Goal: Information Seeking & Learning: Find specific fact

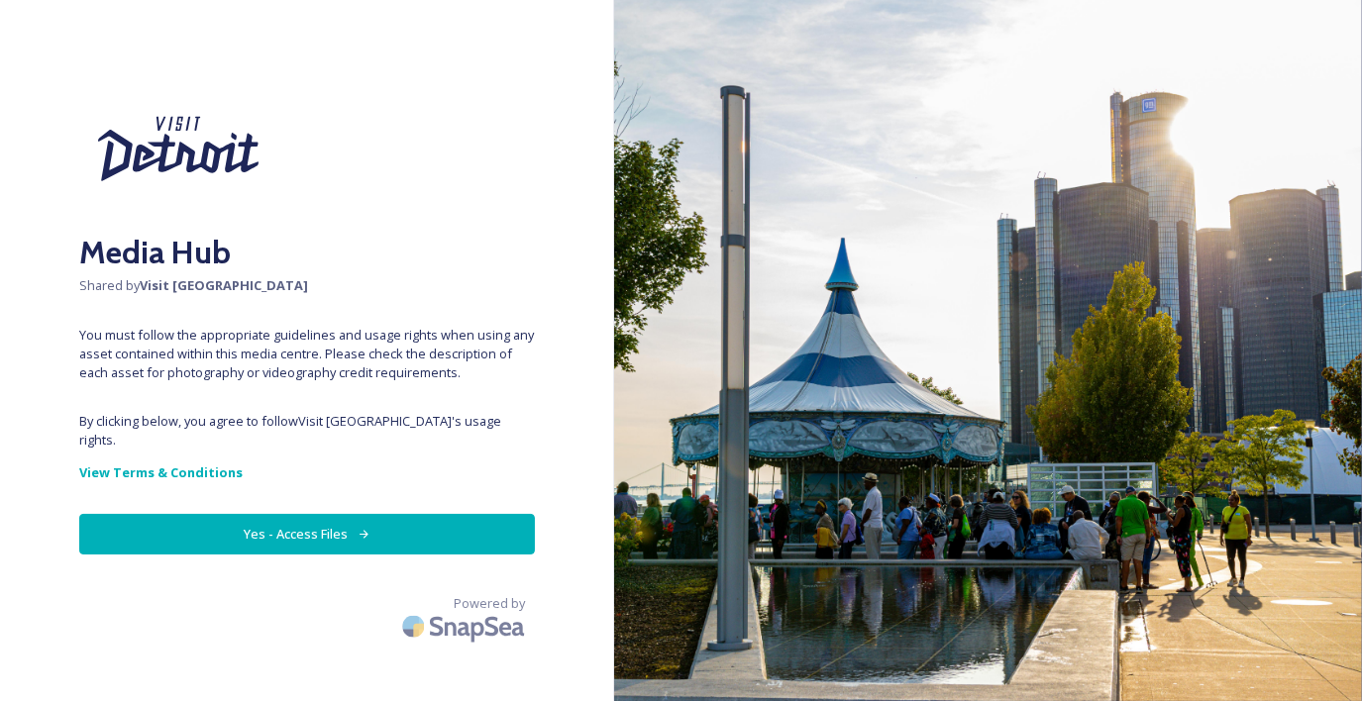
click at [245, 514] on button "Yes - Access Files" at bounding box center [307, 534] width 456 height 41
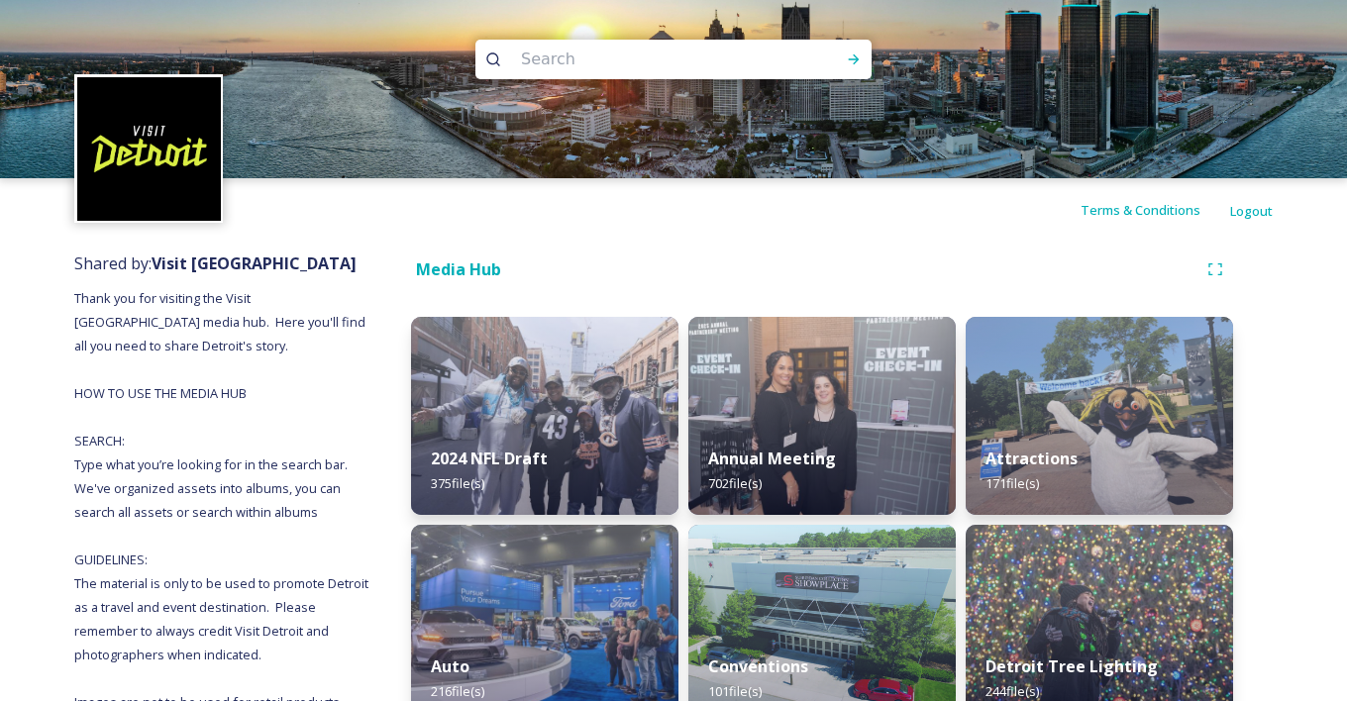
click at [551, 67] on input at bounding box center [646, 60] width 271 height 44
paste input "huron-room-food-two-mainC-1300x582.jpg20180228-4-tan024.jpg"
type input "huron-room-food-two-mainC-1300x582.jpg20180228-4-tan024.jpg"
click at [862, 56] on div "Run Search" at bounding box center [854, 60] width 36 height 36
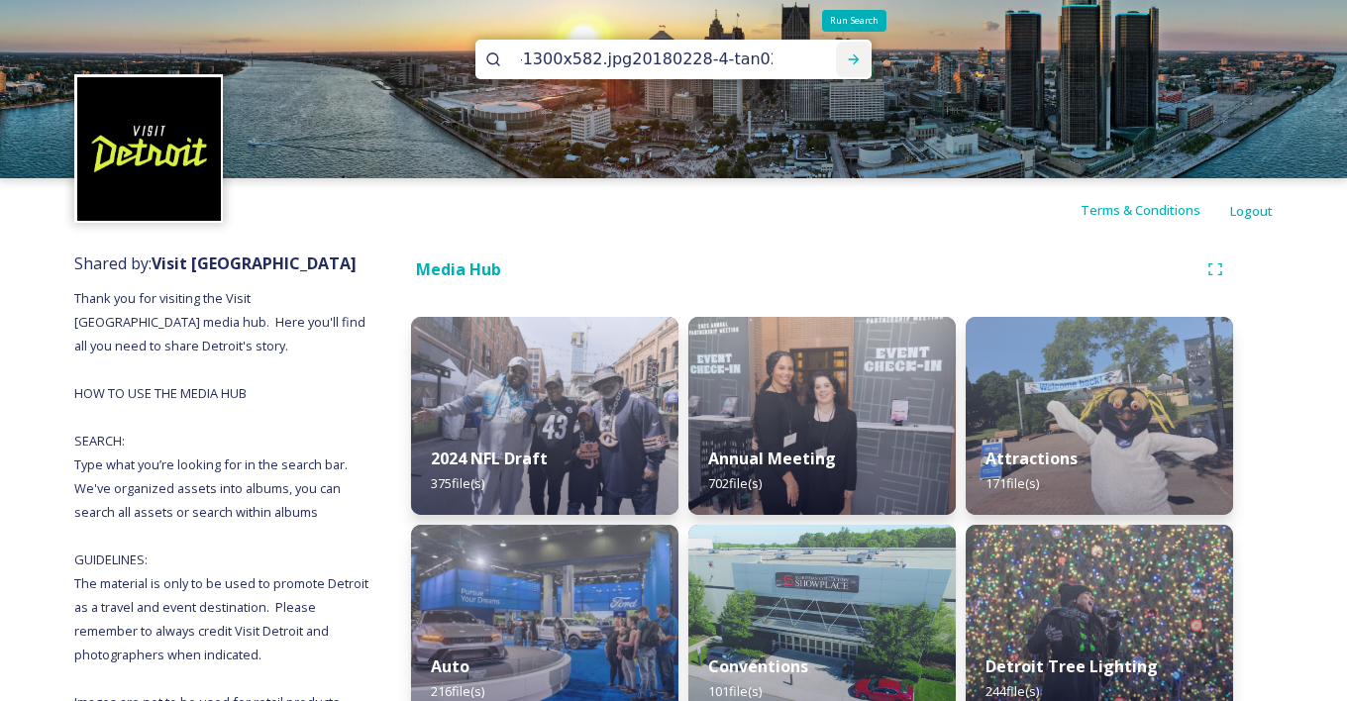
scroll to position [0, 0]
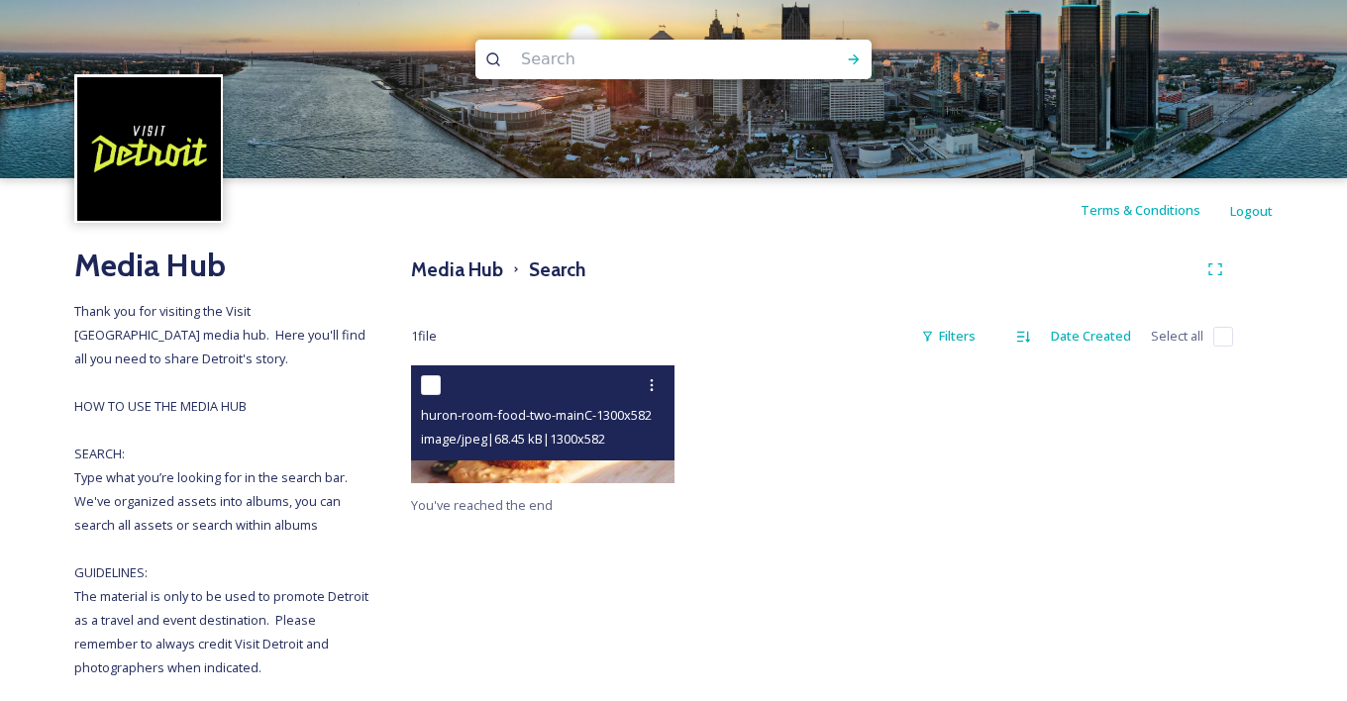
click at [574, 420] on span "huron-room-food-two-mainC-1300x582.jpg20180228-4-tan024.jpg" at bounding box center [612, 414] width 382 height 19
click at [595, 452] on div "huron-room-food-two-mainC-1300x582.jpg20180228-4-tan024.jpg image/jpeg | 68.45 …" at bounding box center [542, 413] width 263 height 95
click at [588, 472] on img at bounding box center [542, 425] width 263 height 118
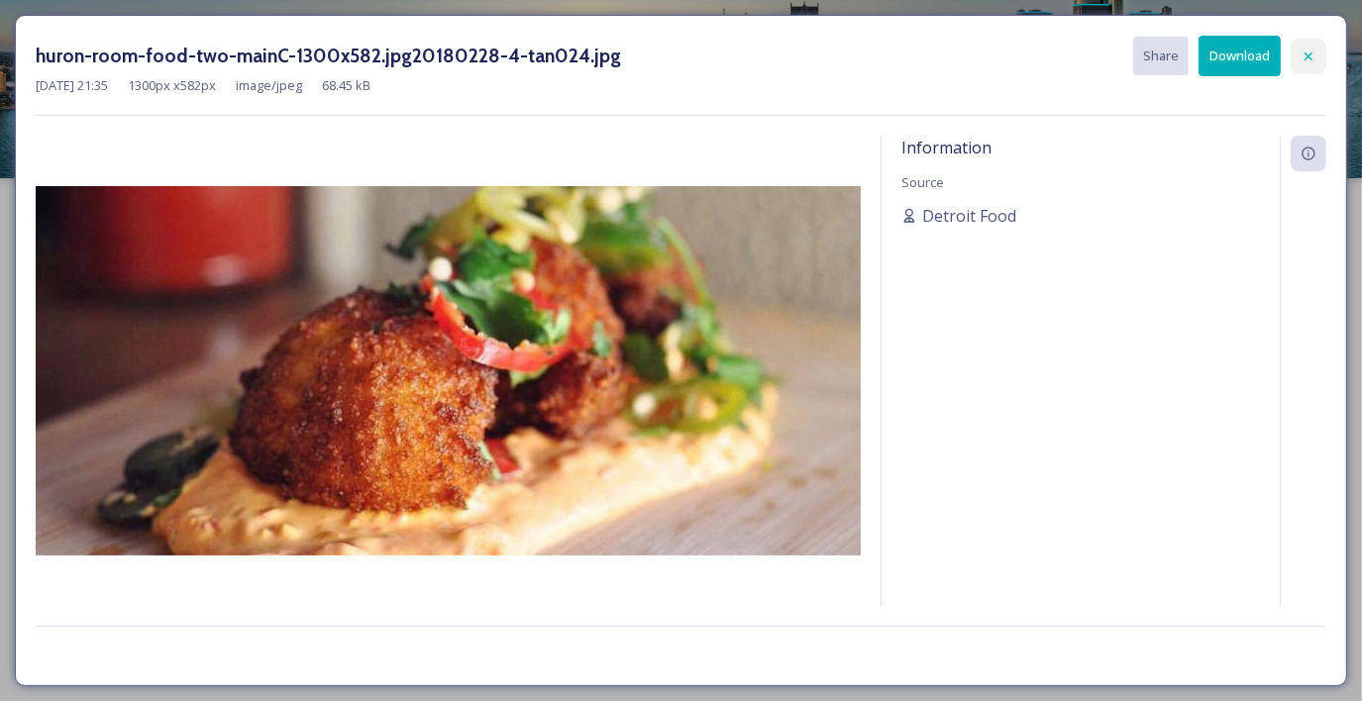
click at [1315, 44] on div at bounding box center [1309, 57] width 36 height 36
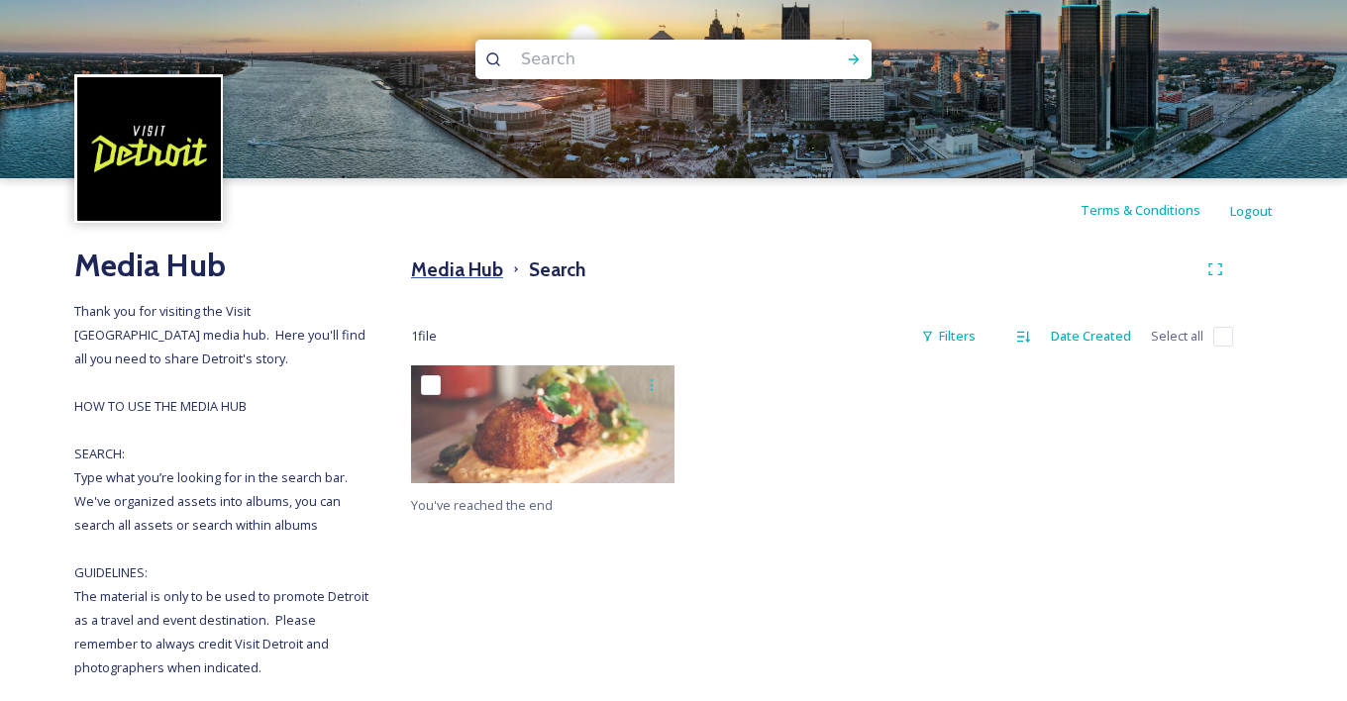
click at [472, 267] on h3 "Media Hub" at bounding box center [457, 270] width 92 height 29
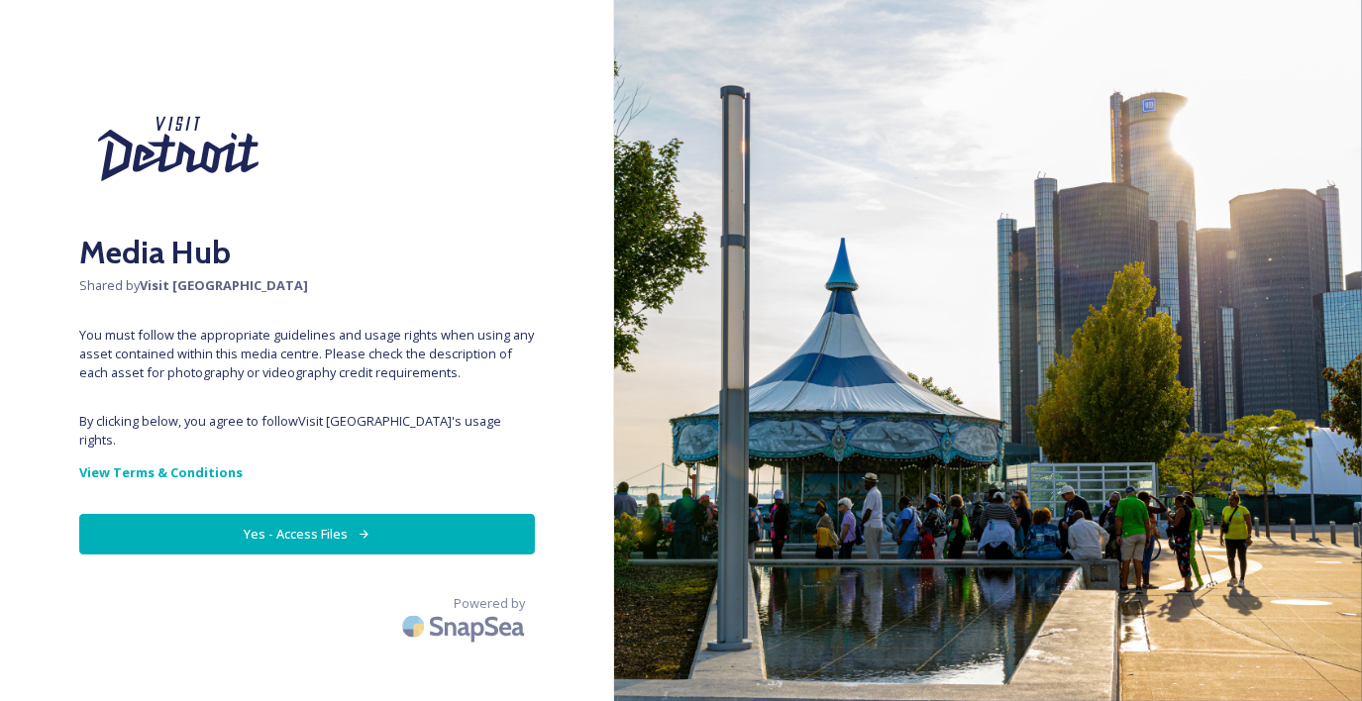
click at [326, 514] on button "Yes - Access Files" at bounding box center [307, 534] width 456 height 41
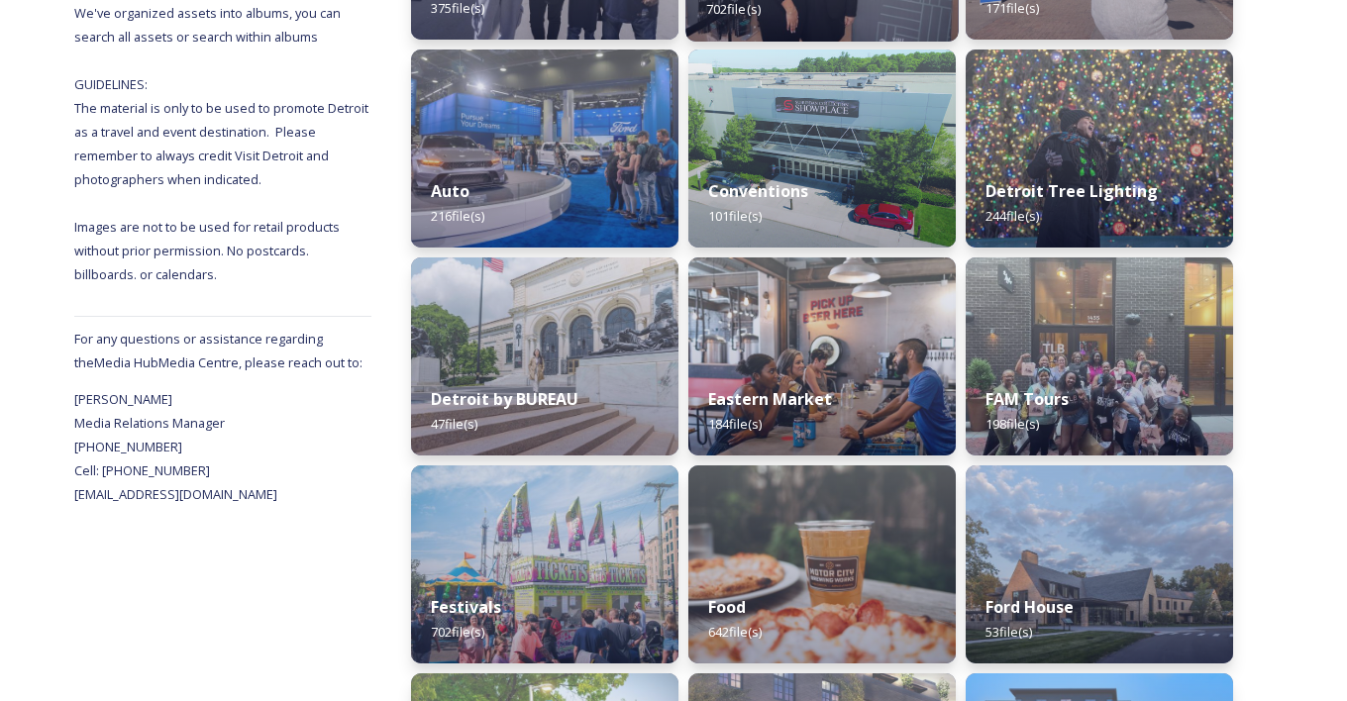
scroll to position [495, 0]
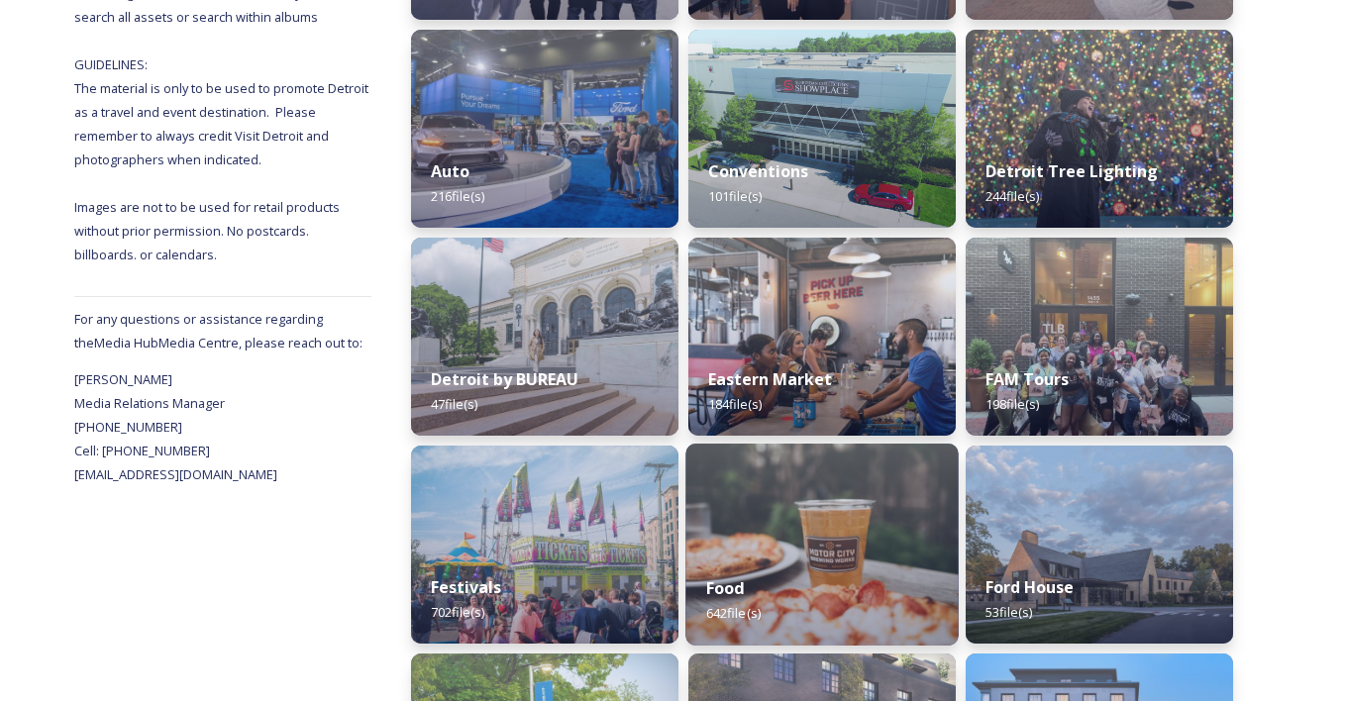
click at [893, 535] on img at bounding box center [821, 545] width 272 height 202
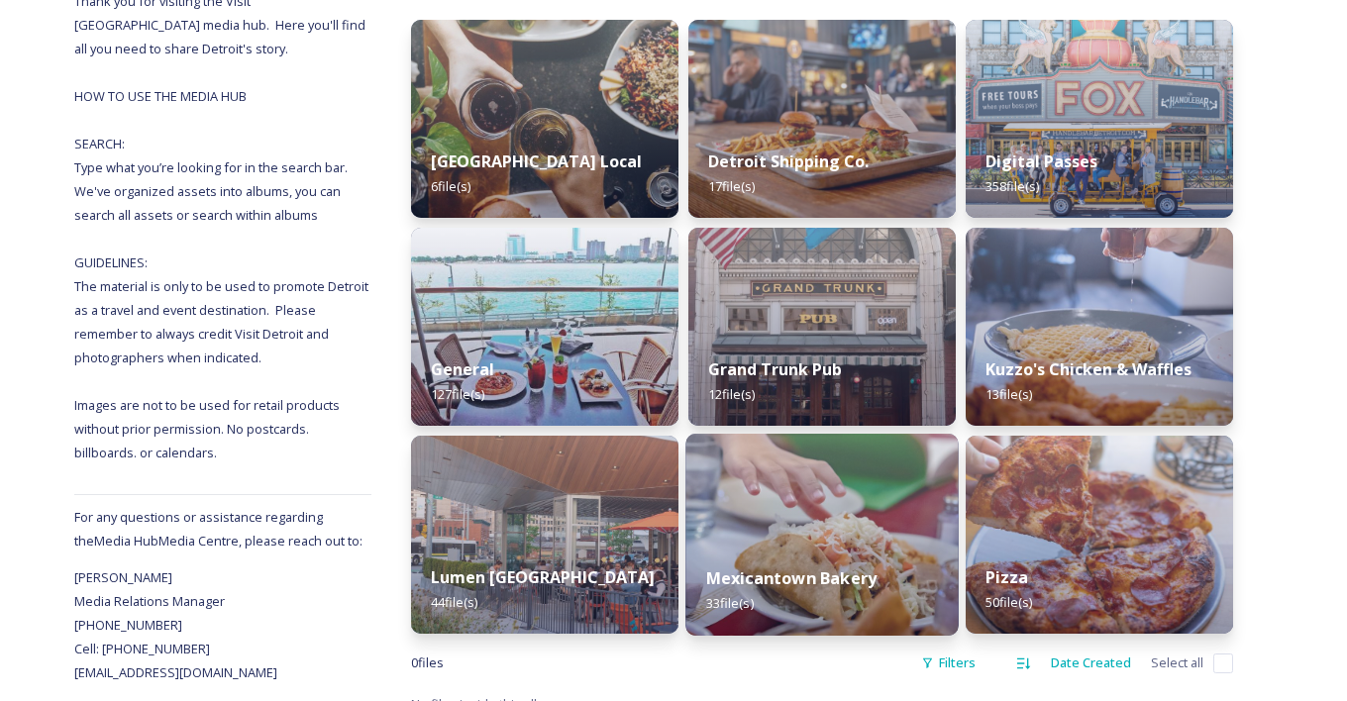
scroll to position [198, 0]
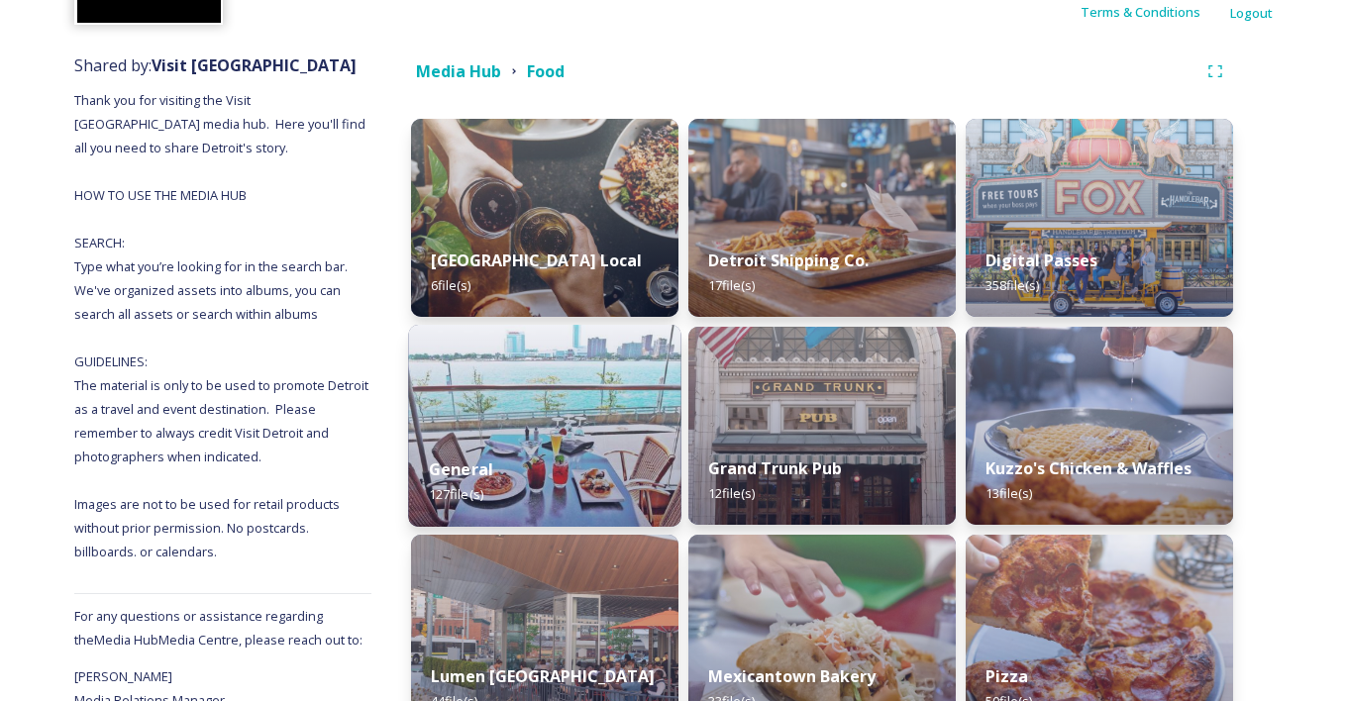
click at [556, 491] on div "General 127 file(s)" at bounding box center [544, 482] width 272 height 90
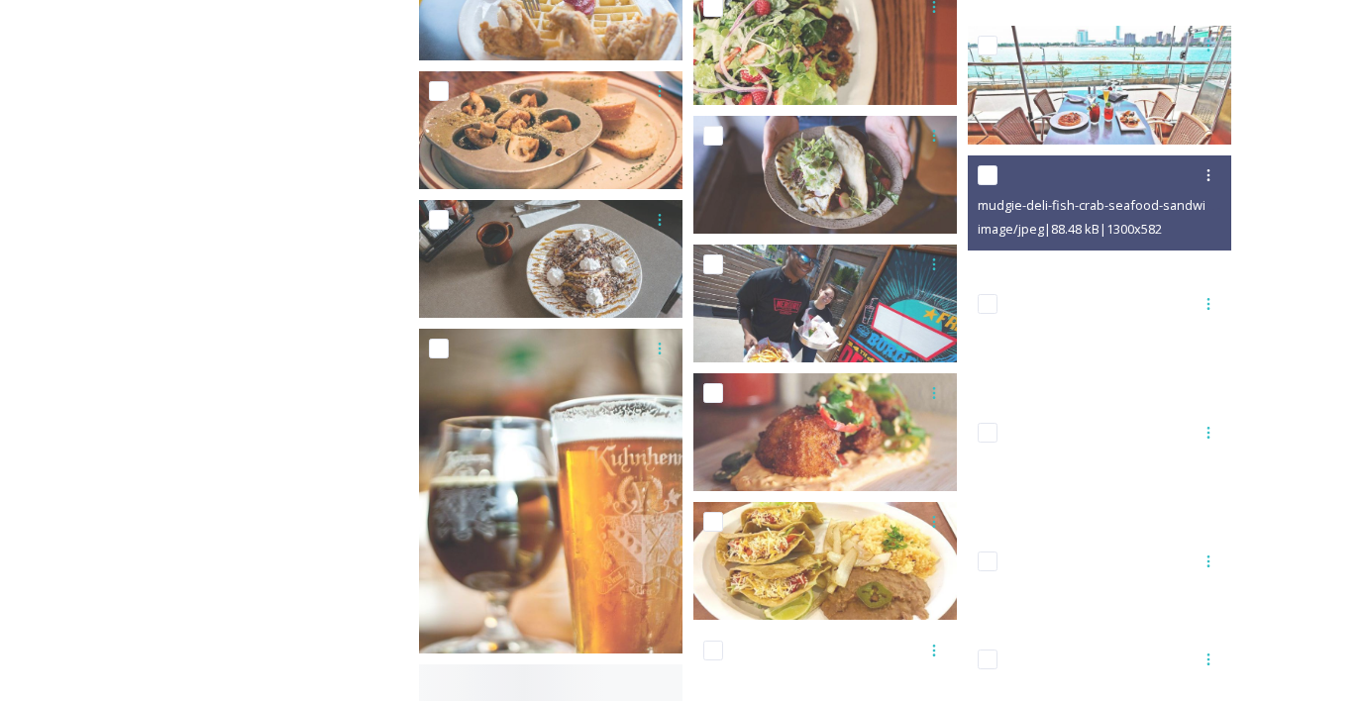
scroll to position [6538, 0]
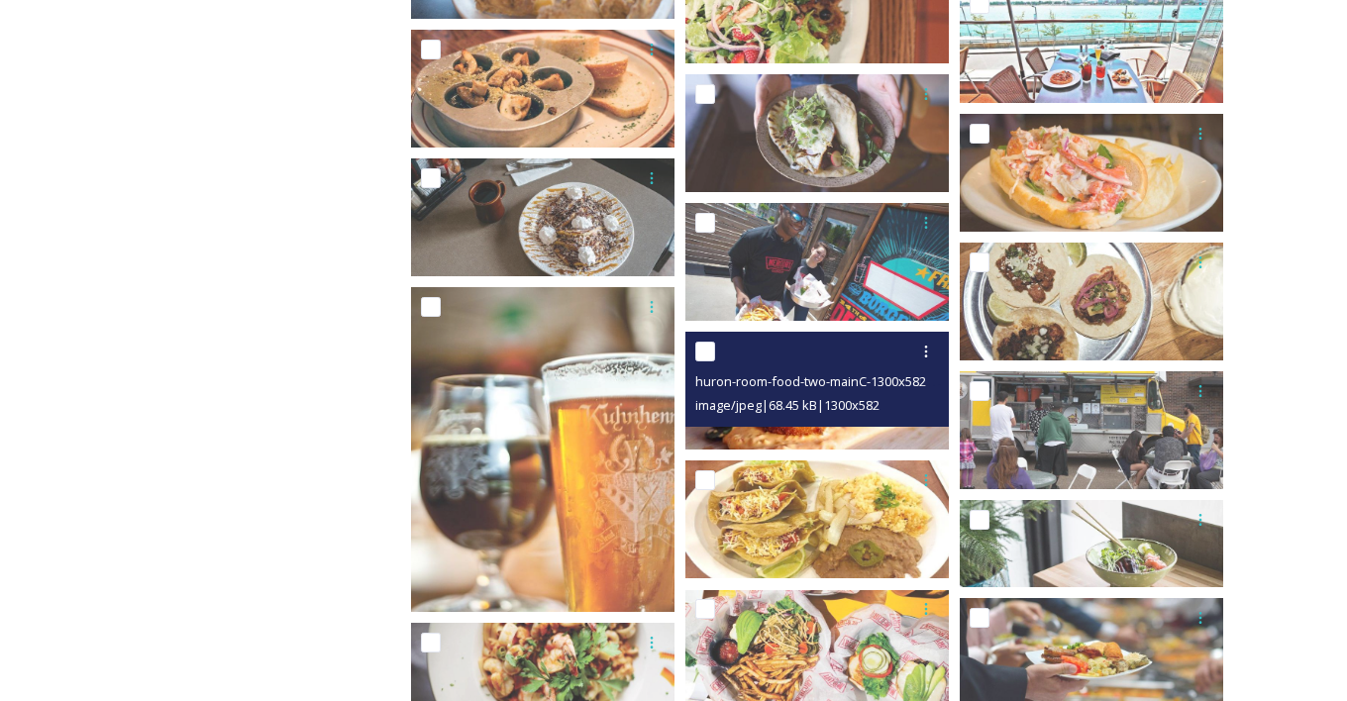
click at [828, 434] on img at bounding box center [816, 391] width 263 height 118
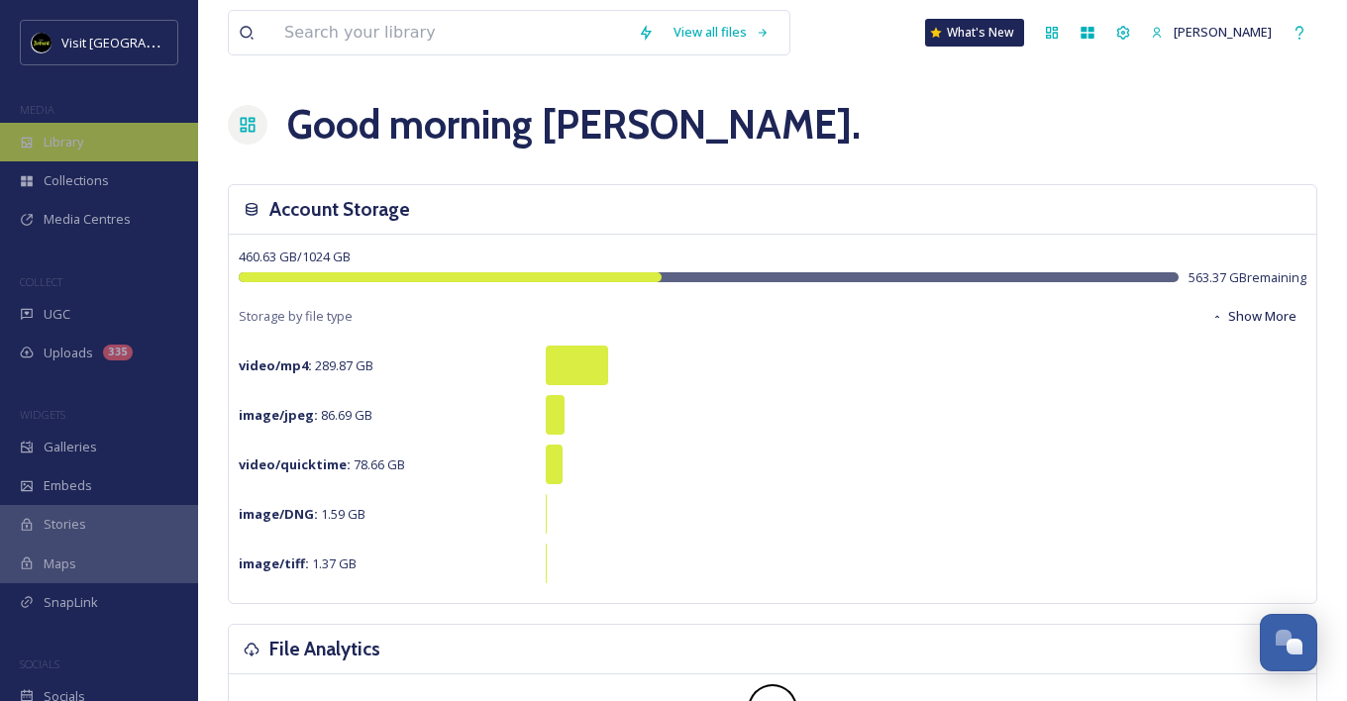
click at [105, 125] on div "Library" at bounding box center [99, 142] width 198 height 39
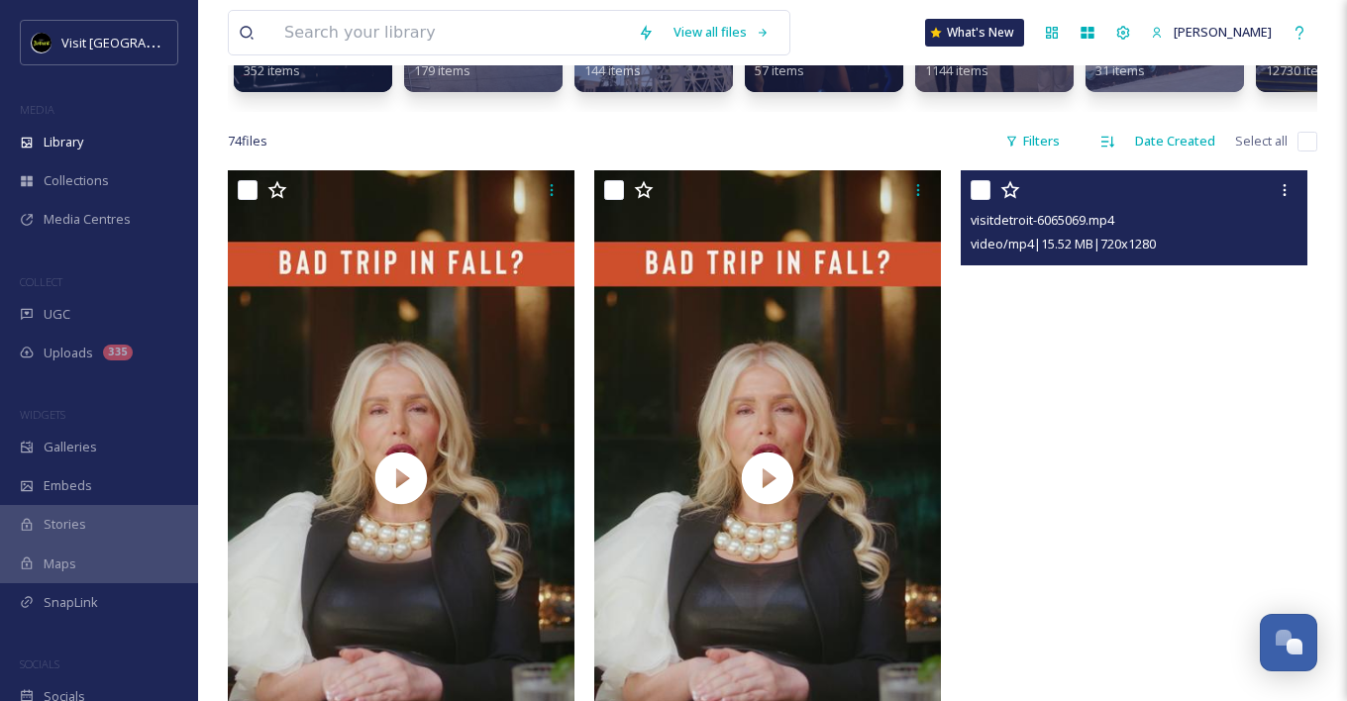
scroll to position [297, 0]
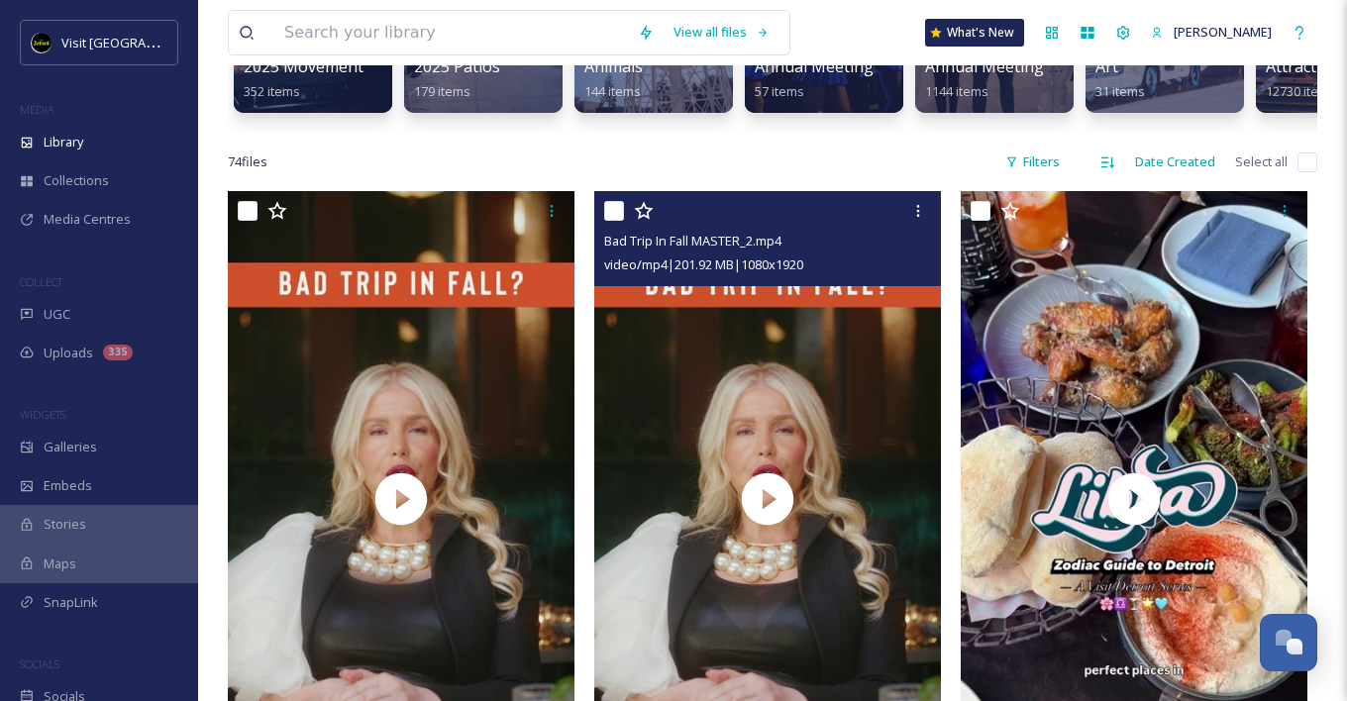
click at [609, 221] on input "checkbox" at bounding box center [614, 211] width 20 height 20
checkbox input "true"
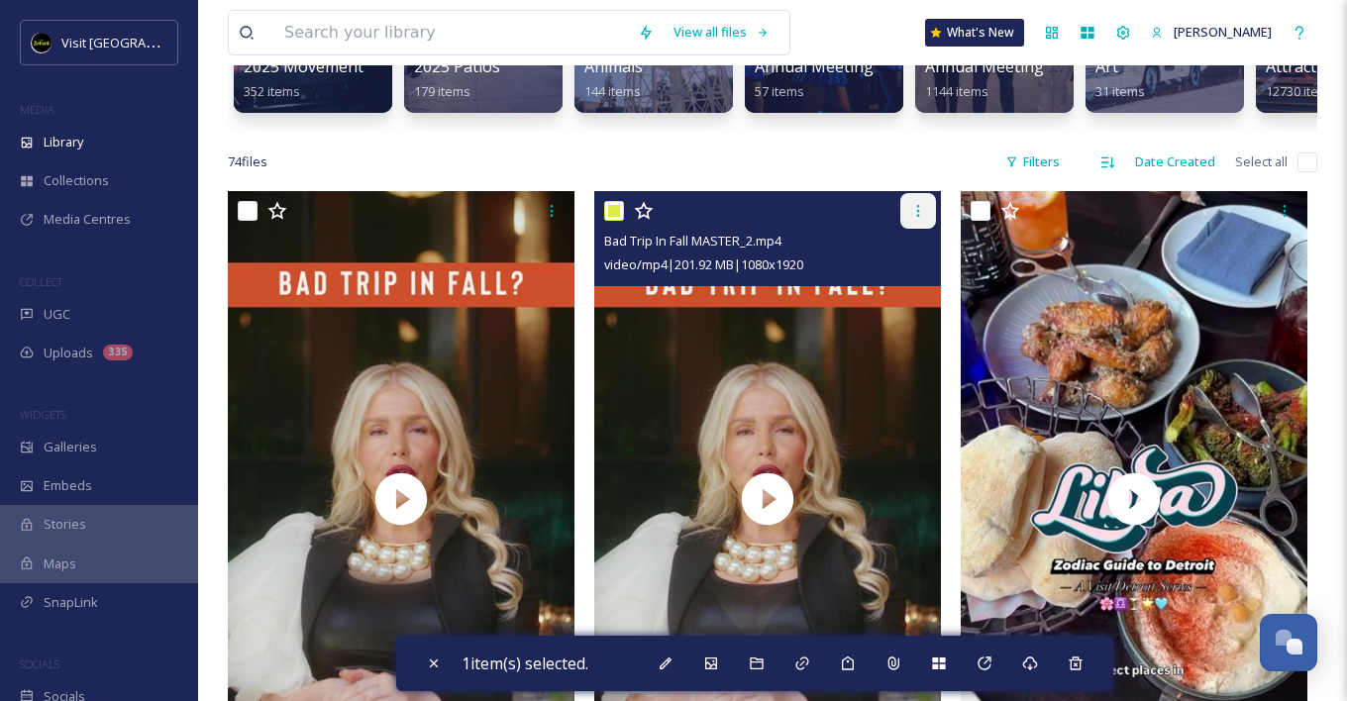
click at [912, 219] on icon at bounding box center [918, 211] width 16 height 16
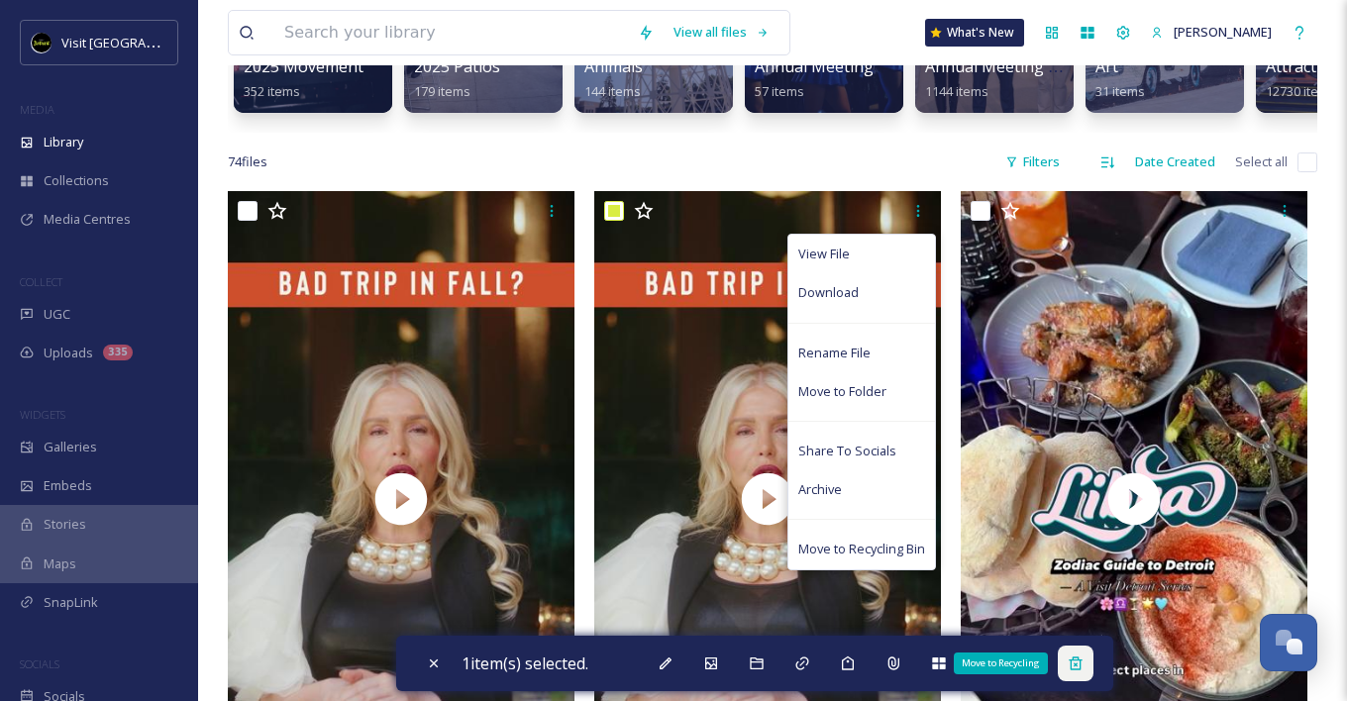
click at [1082, 664] on icon at bounding box center [1075, 663] width 13 height 13
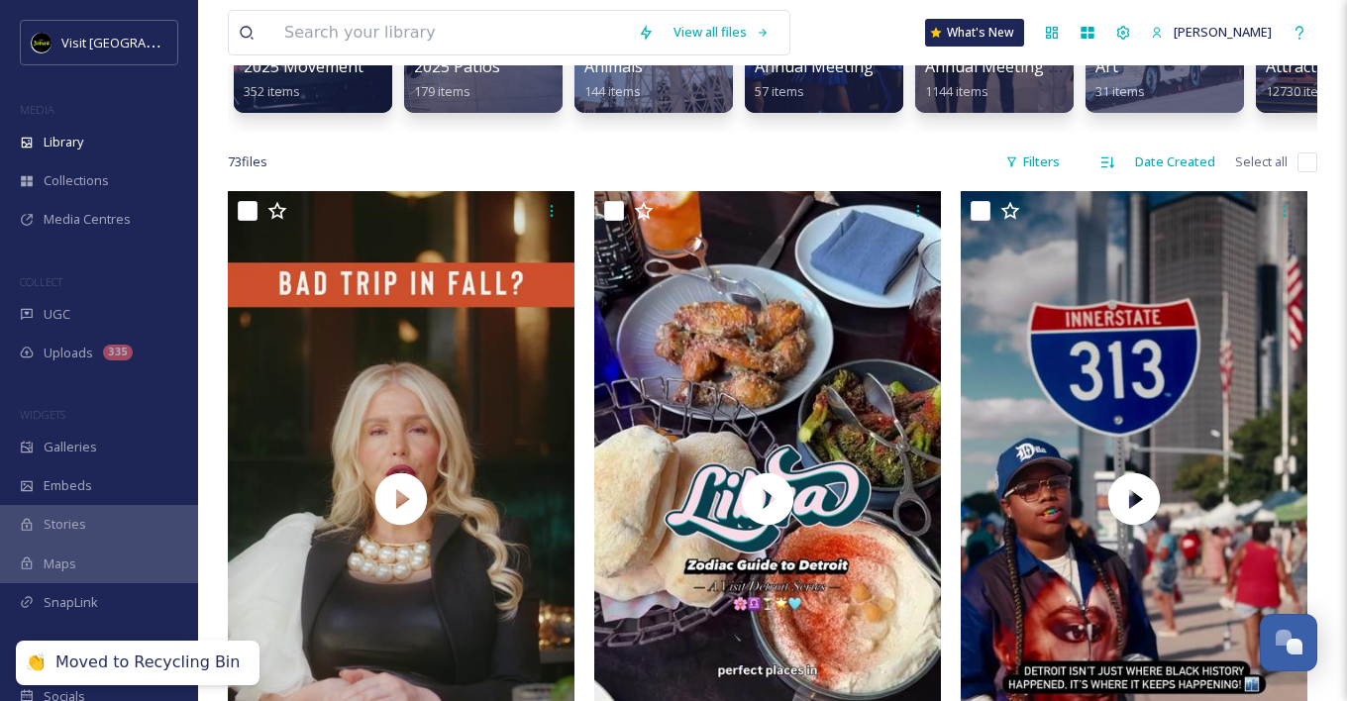
click at [785, 158] on div "73 file s Filters Date Created Select all" at bounding box center [773, 162] width 1090 height 39
